Goal: Check status: Check status

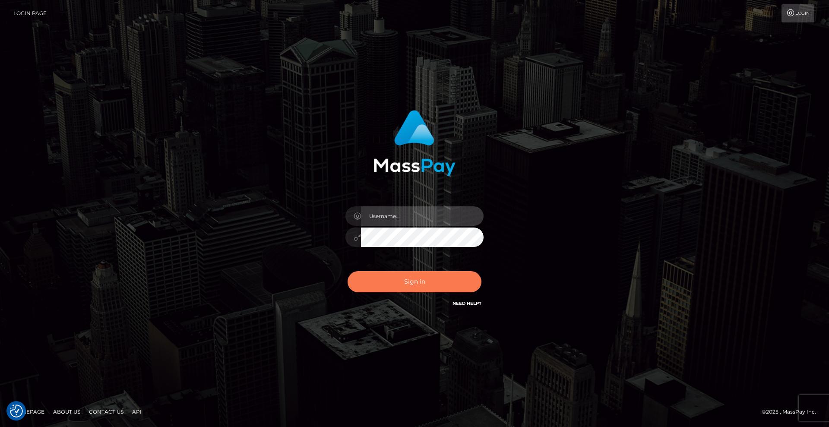
type input "Lady"
click at [422, 279] on button "Sign in" at bounding box center [415, 281] width 134 height 21
type input "[DEMOGRAPHIC_DATA]"
click at [436, 281] on button "Sign in" at bounding box center [415, 281] width 134 height 21
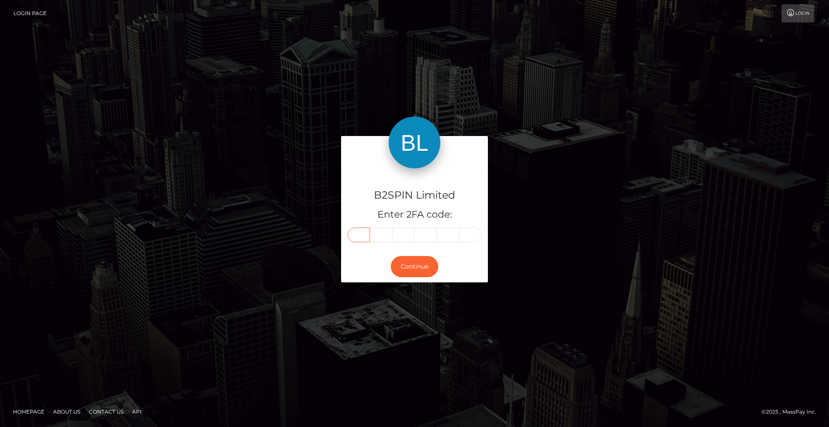
click at [359, 234] on input "text" at bounding box center [359, 235] width 22 height 15
type input "6"
type input "8"
type input "2"
type input "6"
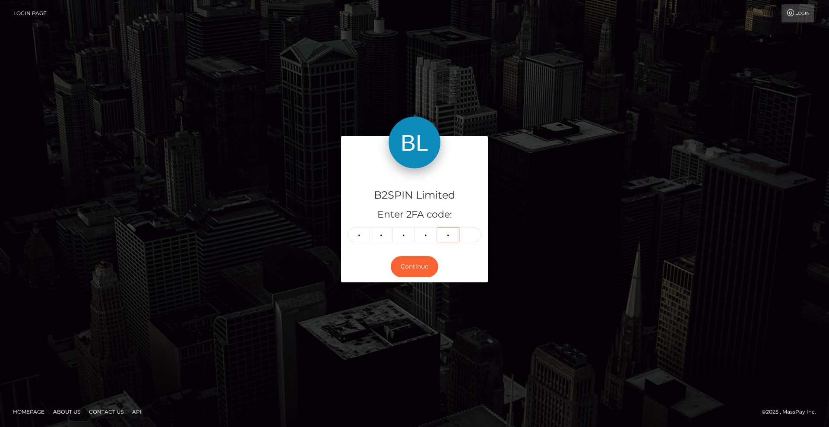
type input "5"
type input "3"
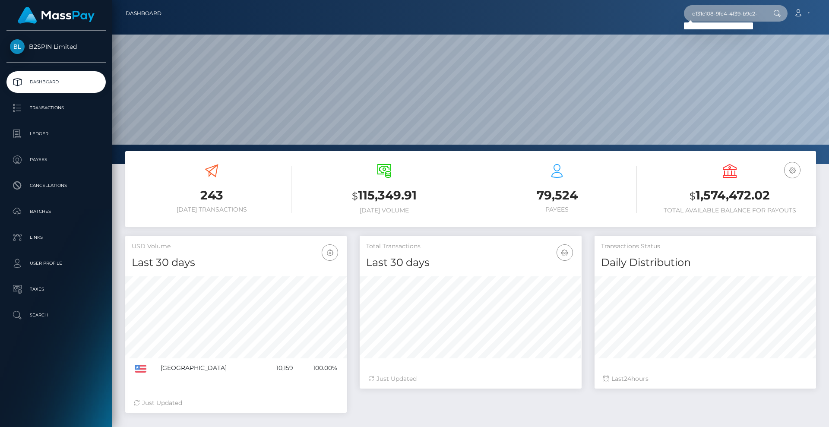
click at [763, 13] on input "d131e108-9fc4-4f39-b9c2-4ae1592d41dd" at bounding box center [724, 13] width 81 height 16
click at [722, 14] on input "d131e108-9fc4-4f39-b9c2-4ae1592d41dd" at bounding box center [724, 13] width 81 height 16
paste input "2095384208"
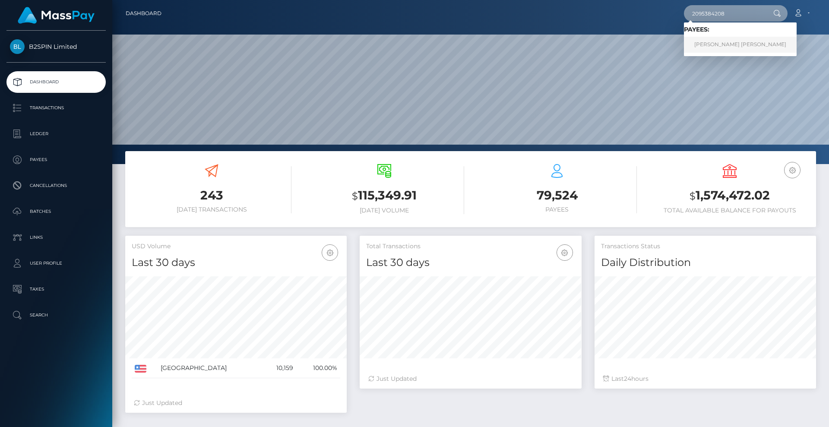
type input "2095384208"
click at [723, 44] on link "BRIAN RUSSELL SMITH" at bounding box center [740, 45] width 113 height 16
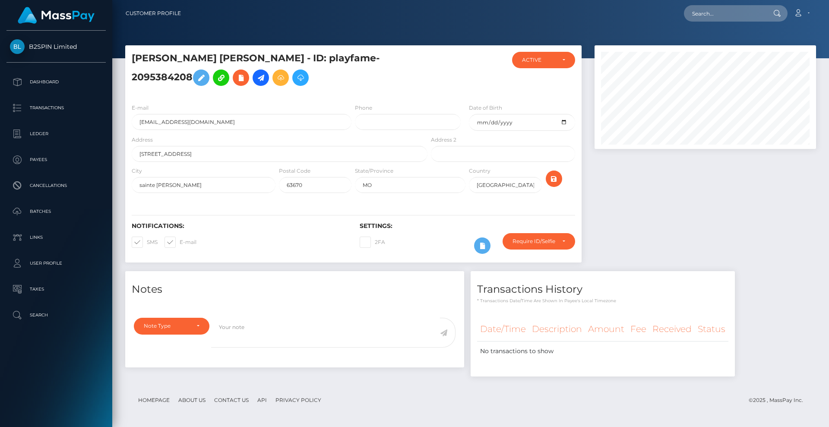
scroll to position [104, 222]
